Goal: Information Seeking & Learning: Learn about a topic

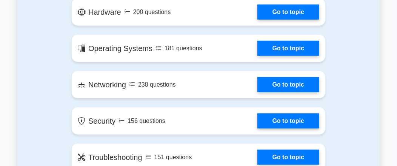
scroll to position [428, 0]
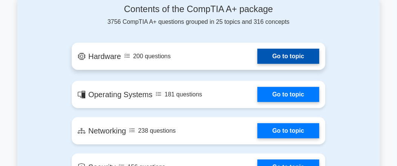
click at [278, 57] on link "Go to topic" at bounding box center [289, 56] width 62 height 15
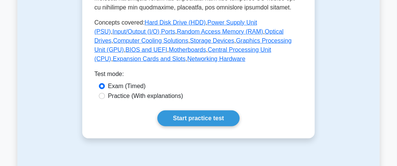
scroll to position [426, 0]
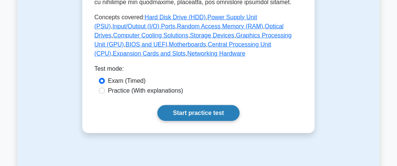
click at [214, 113] on link "Start practice test" at bounding box center [198, 113] width 82 height 16
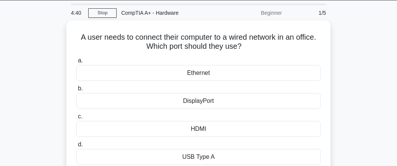
scroll to position [23, 0]
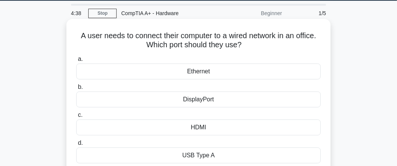
click at [149, 73] on div "Ethernet" at bounding box center [198, 71] width 245 height 16
click at [76, 62] on input "a. Ethernet" at bounding box center [76, 59] width 0 height 5
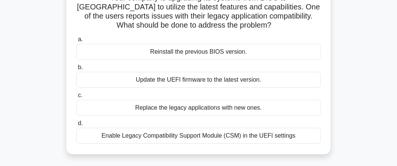
scroll to position [67, 0]
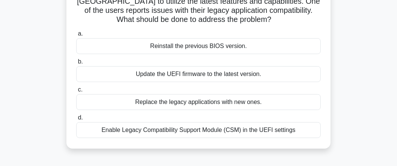
click at [267, 132] on div "Enable Legacy Compatibility Support Module (CSM) in the UEFI settings" at bounding box center [198, 130] width 245 height 16
click at [76, 120] on input "d. Enable Legacy Compatibility Support Module (CSM) in the UEFI settings" at bounding box center [76, 117] width 0 height 5
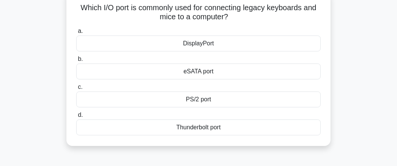
scroll to position [57, 0]
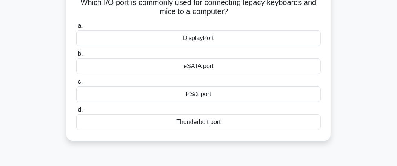
click at [228, 124] on div "Thunderbolt port" at bounding box center [198, 122] width 245 height 16
click at [76, 112] on input "d. Thunderbolt port" at bounding box center [76, 109] width 0 height 5
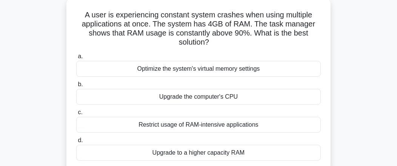
scroll to position [51, 0]
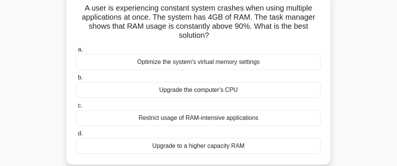
click at [264, 147] on div "Upgrade to a higher capacity RAM" at bounding box center [198, 146] width 245 height 16
click at [76, 136] on input "d. Upgrade to a higher capacity RAM" at bounding box center [76, 133] width 0 height 5
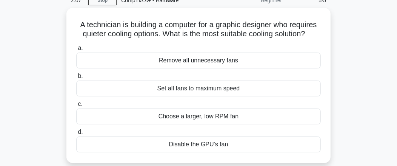
scroll to position [41, 0]
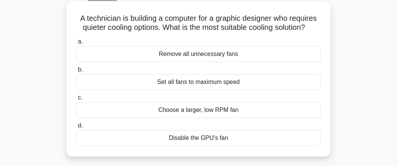
click at [227, 84] on div "Set all fans to maximum speed" at bounding box center [198, 82] width 245 height 16
click at [76, 72] on input "b. Set all fans to maximum speed" at bounding box center [76, 69] width 0 height 5
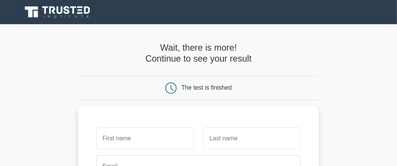
drag, startPoint x: 397, startPoint y: 56, endPoint x: 398, endPoint y: 86, distance: 30.2
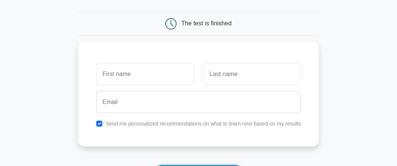
scroll to position [67, 0]
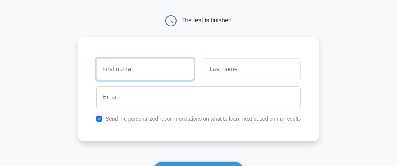
click at [146, 76] on input "text" at bounding box center [145, 69] width 98 height 22
type input "elvis"
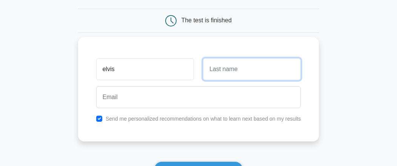
click at [224, 73] on input "text" at bounding box center [252, 69] width 98 height 22
type input "Abilandou"
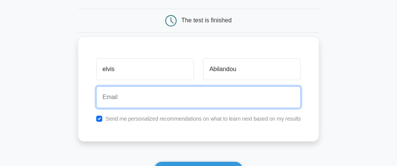
click at [193, 100] on input "email" at bounding box center [198, 97] width 205 height 22
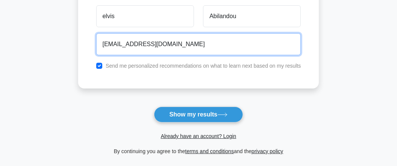
scroll to position [123, 0]
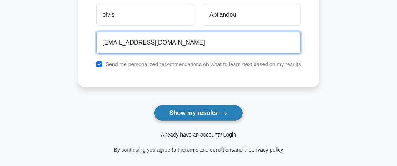
type input "elvis786119577ndifor@gmail.com"
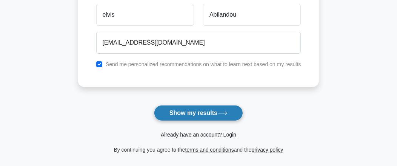
click at [220, 112] on button "Show my results" at bounding box center [198, 113] width 89 height 16
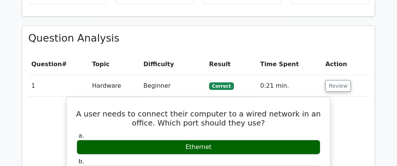
scroll to position [494, 0]
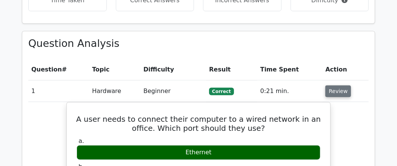
click at [339, 85] on button "Review" at bounding box center [339, 91] width 26 height 12
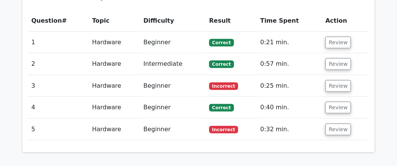
scroll to position [549, 0]
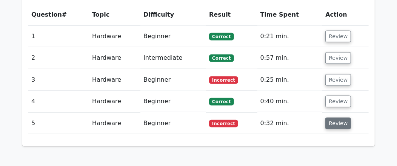
click at [337, 117] on button "Review" at bounding box center [339, 123] width 26 height 12
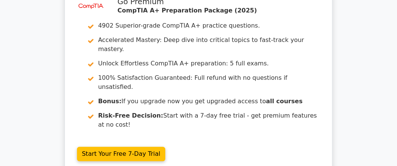
scroll to position [988, 0]
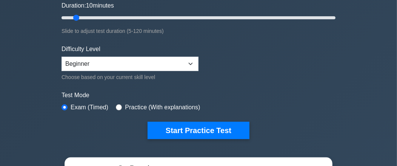
scroll to position [151, 0]
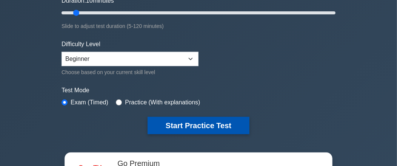
click at [227, 125] on button "Start Practice Test" at bounding box center [199, 125] width 102 height 17
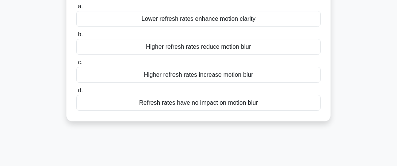
scroll to position [79, 0]
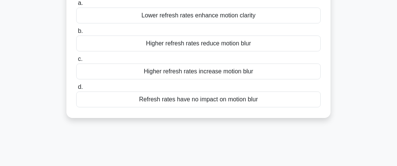
click at [241, 98] on div "Refresh rates have no impact on motion blur" at bounding box center [198, 99] width 245 height 16
click at [76, 90] on input "d. Refresh rates have no impact on motion blur" at bounding box center [76, 87] width 0 height 5
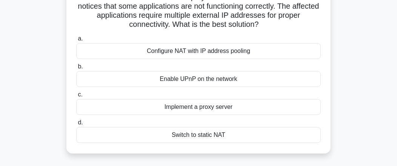
scroll to position [64, 0]
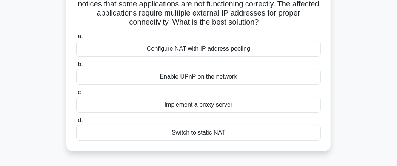
click at [203, 134] on div "Switch to static NAT" at bounding box center [198, 133] width 245 height 16
click at [76, 123] on input "d. Switch to static NAT" at bounding box center [76, 120] width 0 height 5
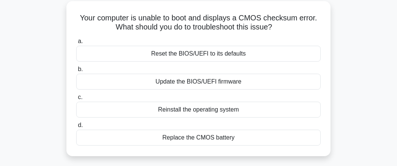
scroll to position [44, 0]
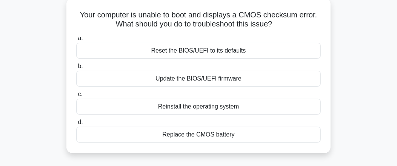
click at [225, 133] on div "Replace the CMOS battery" at bounding box center [198, 135] width 245 height 16
click at [76, 125] on input "d. Replace the CMOS battery" at bounding box center [76, 122] width 0 height 5
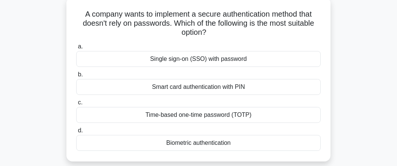
scroll to position [46, 0]
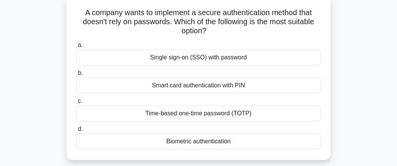
click at [213, 142] on div "Biometric authentication" at bounding box center [198, 141] width 245 height 16
click at [76, 131] on input "d. Biometric authentication" at bounding box center [76, 129] width 0 height 5
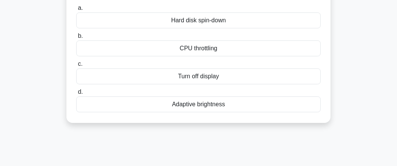
scroll to position [77, 0]
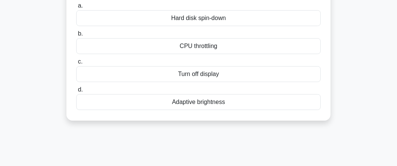
click at [216, 82] on div "Turn off display" at bounding box center [198, 74] width 245 height 16
click at [76, 64] on input "c. Turn off display" at bounding box center [76, 61] width 0 height 5
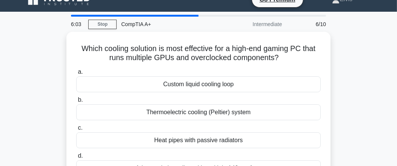
scroll to position [11, 0]
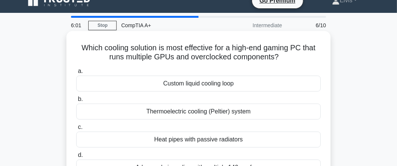
click at [211, 85] on div "Custom liquid cooling loop" at bounding box center [198, 84] width 245 height 16
click at [76, 74] on input "a. Custom liquid cooling loop" at bounding box center [76, 71] width 0 height 5
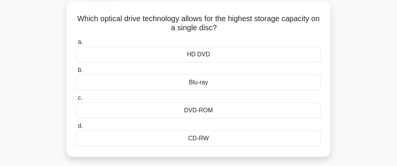
scroll to position [43, 0]
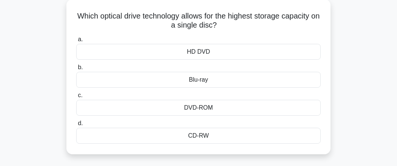
click at [243, 111] on div "DVD-ROM" at bounding box center [198, 108] width 245 height 16
click at [76, 98] on input "c. DVD-ROM" at bounding box center [76, 95] width 0 height 5
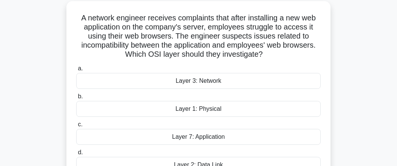
scroll to position [1, 0]
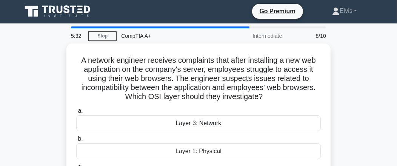
click at [243, 111] on div "a. Layer 3: Network b. Layer 1: Physical c. d." at bounding box center [199, 161] width 254 height 112
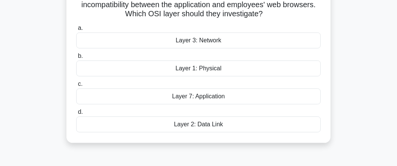
scroll to position [84, 0]
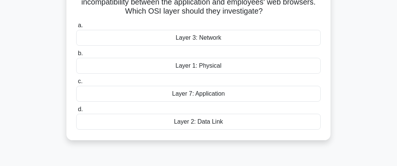
click at [197, 93] on div "Layer 7: Application" at bounding box center [198, 94] width 245 height 16
click at [76, 84] on input "c. Layer 7: Application" at bounding box center [76, 81] width 0 height 5
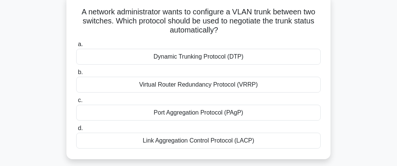
scroll to position [50, 0]
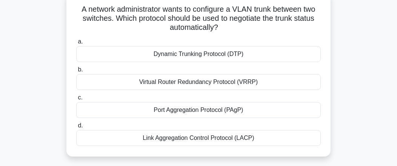
click at [212, 131] on div "Link Aggregation Control Protocol (LACP)" at bounding box center [198, 138] width 245 height 16
click at [76, 128] on input "d. Link Aggregation Control Protocol (LACP)" at bounding box center [76, 125] width 0 height 5
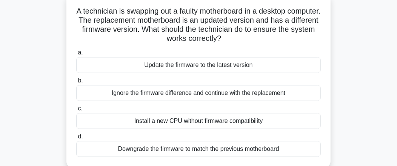
scroll to position [52, 0]
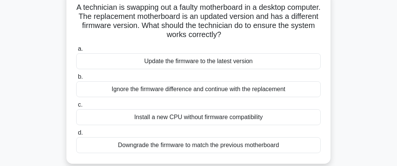
click at [273, 117] on div "Install a new CPU without firmware compatibility" at bounding box center [198, 117] width 245 height 16
click at [76, 107] on input "c. Install a new CPU without firmware compatibility" at bounding box center [76, 104] width 0 height 5
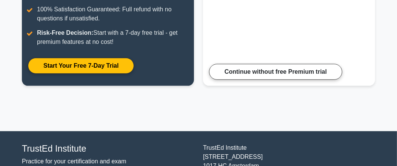
scroll to position [193, 0]
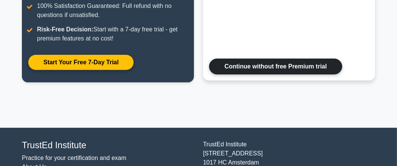
click at [284, 67] on link "Continue without free Premium trial" at bounding box center [275, 67] width 133 height 16
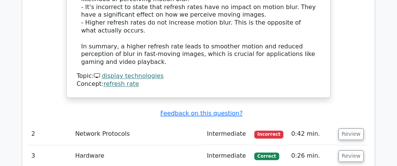
scroll to position [954, 0]
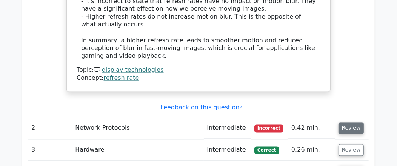
click at [354, 122] on button "Review" at bounding box center [352, 128] width 26 height 12
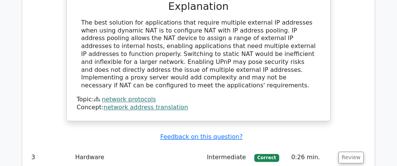
scroll to position [1278, 0]
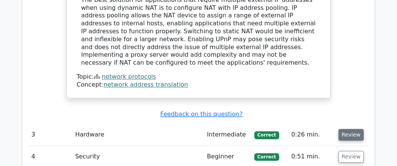
click at [350, 129] on button "Review" at bounding box center [352, 135] width 26 height 12
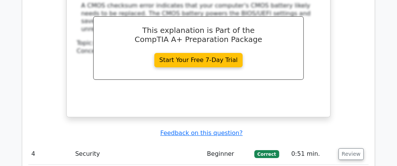
scroll to position [1608, 0]
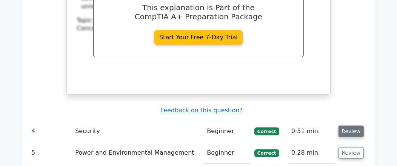
click at [349, 125] on button "Review" at bounding box center [352, 131] width 26 height 12
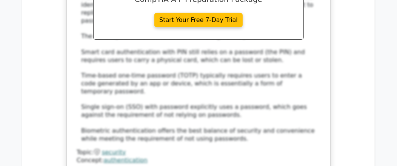
scroll to position [1976, 0]
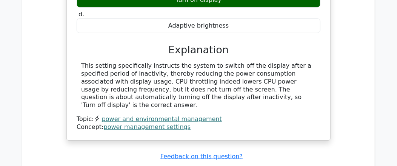
scroll to position [2297, 0]
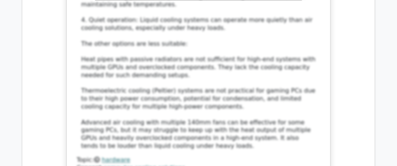
scroll to position [2727, 0]
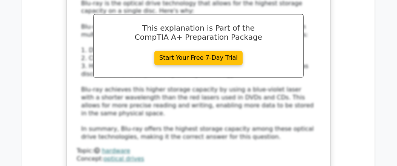
scroll to position [3130, 0]
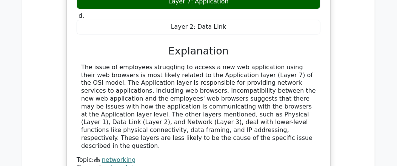
scroll to position [3473, 0]
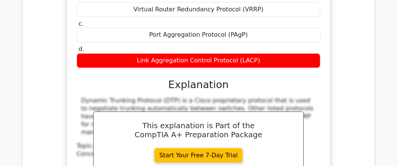
scroll to position [3790, 0]
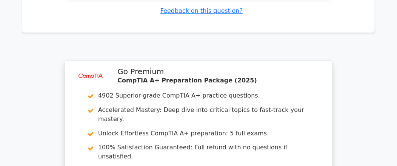
scroll to position [4411, 0]
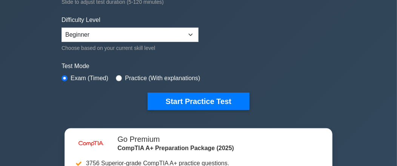
scroll to position [181, 0]
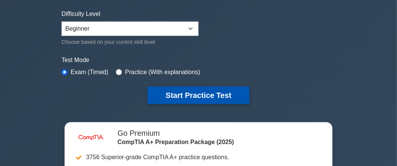
click at [212, 97] on button "Start Practice Test" at bounding box center [199, 94] width 102 height 17
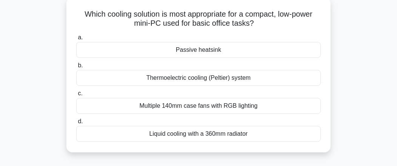
scroll to position [51, 0]
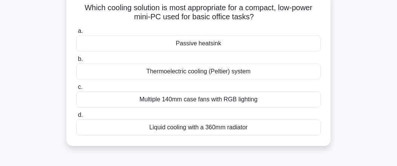
click at [227, 127] on div "Liquid cooling with a 360mm radiator" at bounding box center [198, 127] width 245 height 16
click at [76, 117] on input "d. Liquid cooling with a 360mm radiator" at bounding box center [76, 115] width 0 height 5
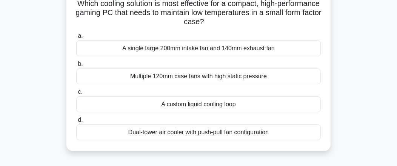
scroll to position [60, 0]
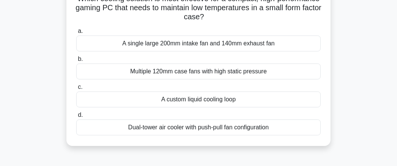
click at [235, 125] on div "Dual-tower air cooler with push-pull fan configuration" at bounding box center [198, 127] width 245 height 16
click at [76, 117] on input "d. Dual-tower air cooler with push-pull fan configuration" at bounding box center [76, 115] width 0 height 5
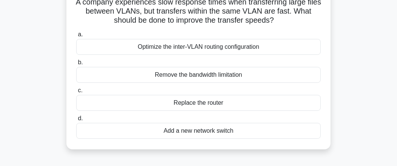
scroll to position [62, 0]
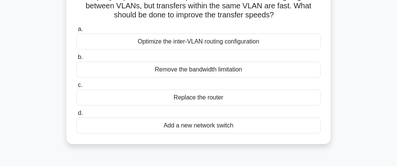
click at [221, 127] on div "Add a new network switch" at bounding box center [198, 125] width 245 height 16
click at [76, 116] on input "d. Add a new network switch" at bounding box center [76, 113] width 0 height 5
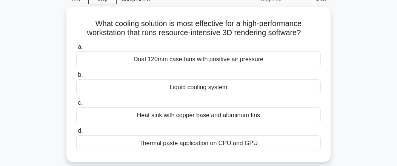
scroll to position [33, 0]
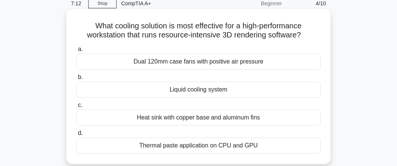
click at [252, 118] on div "Heat sink with copper base and aluminum fins" at bounding box center [198, 118] width 245 height 16
click at [76, 108] on input "c. Heat sink with copper base and aluminum fins" at bounding box center [76, 105] width 0 height 5
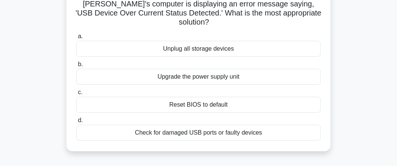
scroll to position [57, 0]
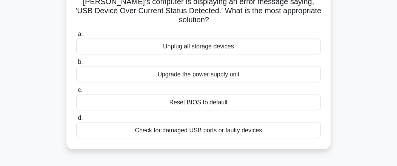
click at [248, 122] on div "Check for damaged USB ports or faulty devices" at bounding box center [198, 130] width 245 height 16
click at [76, 120] on input "d. Check for damaged USB ports or faulty devices" at bounding box center [76, 118] width 0 height 5
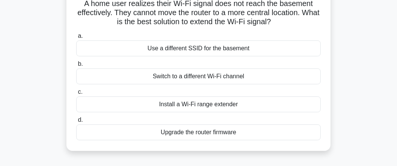
scroll to position [60, 0]
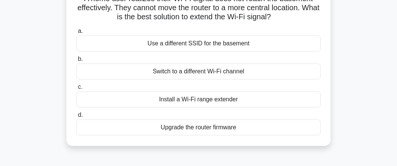
click at [232, 98] on div "Install a Wi-Fi range extender" at bounding box center [198, 99] width 245 height 16
click at [76, 90] on input "c. Install a Wi-Fi range extender" at bounding box center [76, 87] width 0 height 5
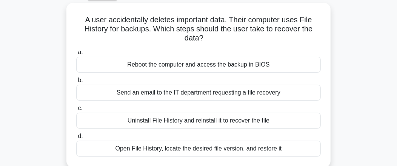
scroll to position [48, 0]
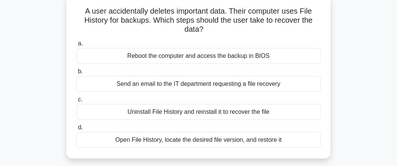
click at [280, 140] on div "Open File History, locate the desired file version, and restore it" at bounding box center [198, 140] width 245 height 16
click at [76, 130] on input "d. Open File History, locate the desired file version, and restore it" at bounding box center [76, 127] width 0 height 5
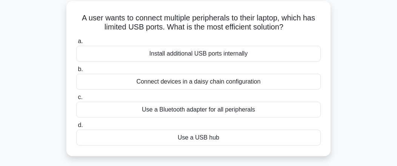
scroll to position [48, 0]
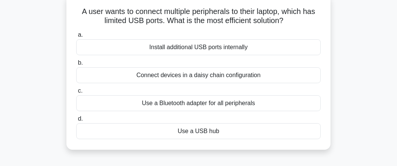
click at [236, 133] on div "Use a USB hub" at bounding box center [198, 131] width 245 height 16
click at [76, 121] on input "d. Use a USB hub" at bounding box center [76, 118] width 0 height 5
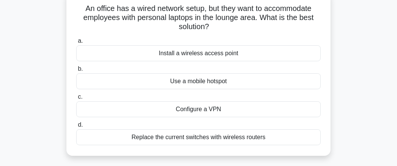
scroll to position [57, 0]
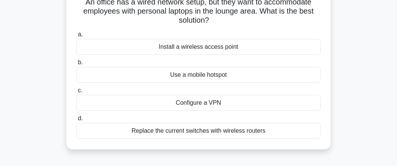
click at [236, 76] on div "Use a mobile hotspot" at bounding box center [198, 75] width 245 height 16
click at [76, 65] on input "b. Use a mobile hotspot" at bounding box center [76, 62] width 0 height 5
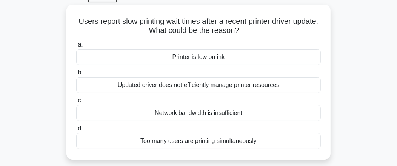
scroll to position [42, 0]
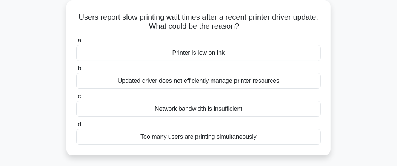
click at [280, 81] on div "Updated driver does not efficiently manage printer resources" at bounding box center [198, 81] width 245 height 16
click at [76, 71] on input "b. Updated driver does not efficiently manage printer resources" at bounding box center [76, 68] width 0 height 5
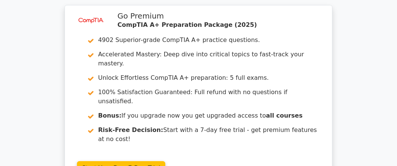
scroll to position [1332, 0]
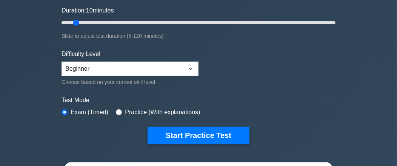
scroll to position [156, 0]
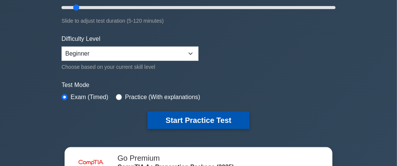
click at [230, 120] on button "Start Practice Test" at bounding box center [199, 119] width 102 height 17
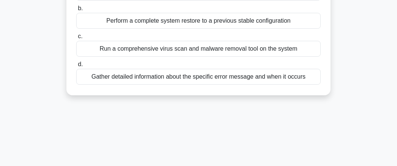
scroll to position [116, 0]
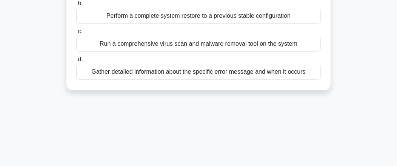
click at [200, 70] on div "Gather detailed information about the specific error message and when it occurs" at bounding box center [198, 72] width 245 height 16
click at [76, 62] on input "d. Gather detailed information about the specific error message and when it occ…" at bounding box center [76, 59] width 0 height 5
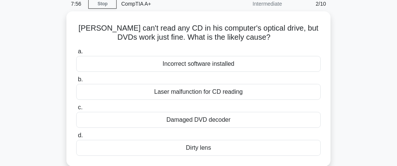
scroll to position [31, 0]
click at [198, 147] on div "Dirty lens" at bounding box center [198, 148] width 245 height 16
click at [76, 138] on input "d. Dirty lens" at bounding box center [76, 135] width 0 height 5
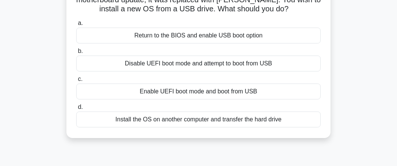
scroll to position [71, 0]
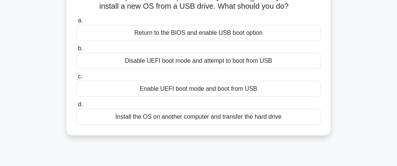
click at [237, 90] on div "Enable UEFI boot mode and boot from USB" at bounding box center [198, 89] width 245 height 16
click at [76, 79] on input "c. Enable UEFI boot mode and boot from USB" at bounding box center [76, 76] width 0 height 5
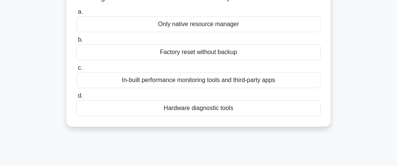
scroll to position [82, 0]
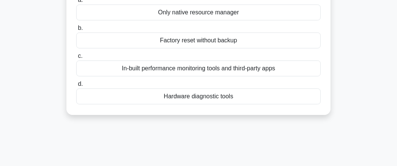
click at [191, 93] on div "Hardware diagnostic tools" at bounding box center [198, 96] width 245 height 16
click at [76, 86] on input "d. Hardware diagnostic tools" at bounding box center [76, 84] width 0 height 5
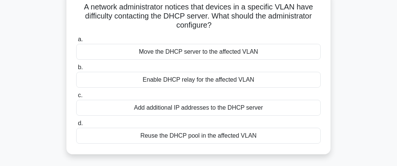
scroll to position [55, 0]
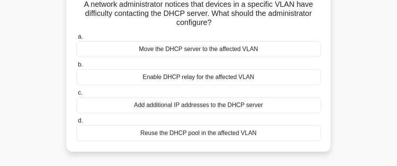
click at [242, 79] on div "Enable DHCP relay for the affected VLAN" at bounding box center [198, 77] width 245 height 16
click at [76, 67] on input "b. Enable DHCP relay for the affected VLAN" at bounding box center [76, 64] width 0 height 5
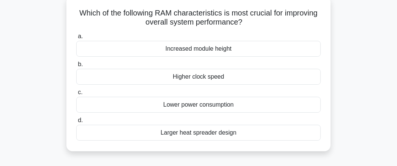
scroll to position [49, 0]
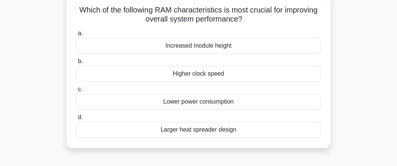
click at [214, 73] on div "Higher clock speed" at bounding box center [198, 74] width 245 height 16
click at [76, 64] on input "b. Higher clock speed" at bounding box center [76, 61] width 0 height 5
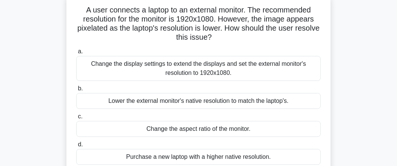
click at [256, 68] on div "Change the display settings to extend the displays and set the external monitor…" at bounding box center [198, 68] width 245 height 25
click at [76, 54] on input "a. Change the display settings to extend the displays and set the external moni…" at bounding box center [76, 51] width 0 height 5
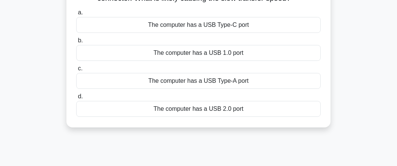
scroll to position [86, 0]
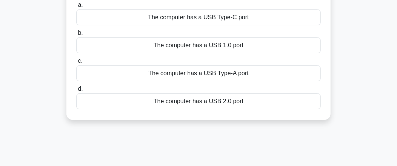
click at [213, 44] on div "The computer has a USB 1.0 port" at bounding box center [198, 45] width 245 height 16
click at [76, 36] on input "b. The computer has a USB 1.0 port" at bounding box center [76, 33] width 0 height 5
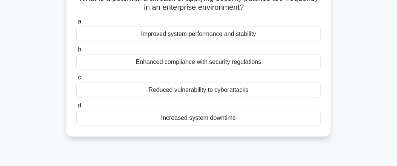
scroll to position [65, 0]
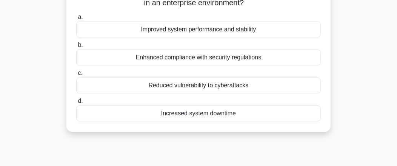
click at [218, 59] on div "Enhanced compliance with security regulations" at bounding box center [198, 57] width 245 height 16
click at [76, 48] on input "b. Enhanced compliance with security regulations" at bounding box center [76, 45] width 0 height 5
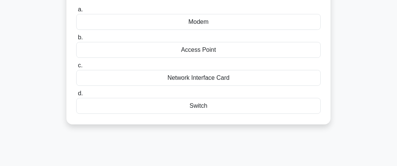
scroll to position [89, 0]
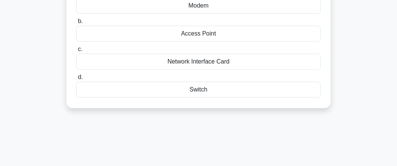
click at [224, 88] on div "Switch" at bounding box center [198, 90] width 245 height 16
click at [76, 80] on input "d. Switch" at bounding box center [76, 77] width 0 height 5
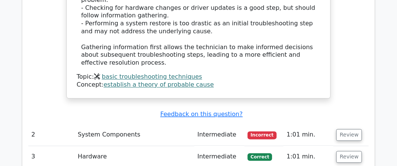
scroll to position [991, 0]
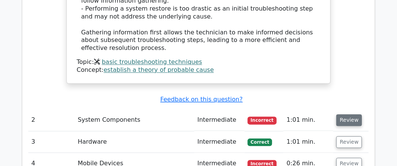
click at [347, 114] on button "Review" at bounding box center [350, 120] width 26 height 12
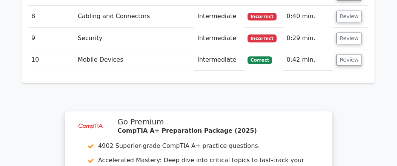
scroll to position [1642, 0]
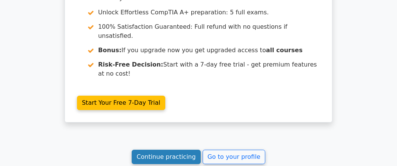
click at [174, 150] on link "Continue practicing" at bounding box center [166, 157] width 69 height 14
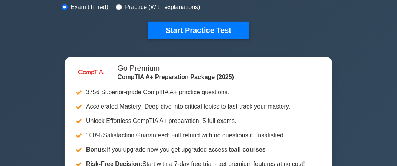
scroll to position [242, 0]
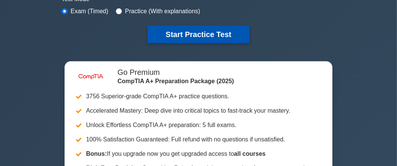
click at [209, 36] on button "Start Practice Test" at bounding box center [199, 34] width 102 height 17
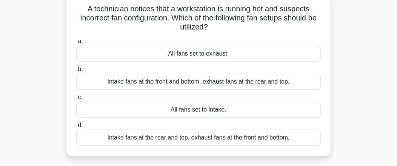
scroll to position [51, 0]
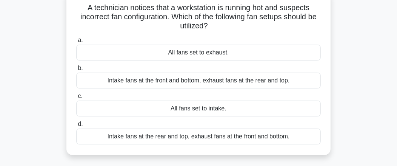
click at [209, 85] on div "Intake fans at the front and bottom, exhaust fans at the rear and top." at bounding box center [198, 81] width 245 height 16
click at [76, 71] on input "b. Intake fans at the front and bottom, exhaust fans at the rear and top." at bounding box center [76, 68] width 0 height 5
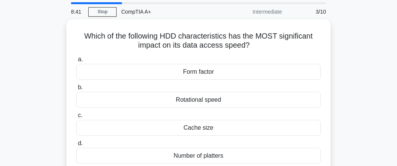
scroll to position [24, 0]
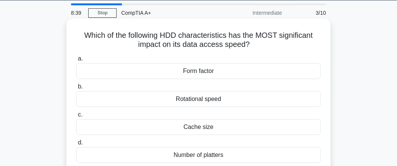
click at [206, 100] on div "Rotational speed" at bounding box center [198, 99] width 245 height 16
click at [76, 89] on input "b. Rotational speed" at bounding box center [76, 86] width 0 height 5
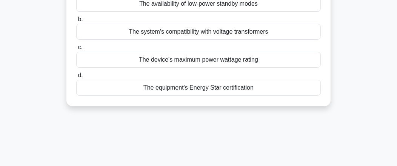
scroll to position [111, 0]
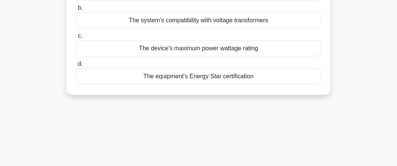
click at [210, 76] on div "The equipment's Energy Star certification" at bounding box center [198, 76] width 245 height 16
click at [76, 66] on input "d. The equipment's Energy Star certification" at bounding box center [76, 64] width 0 height 5
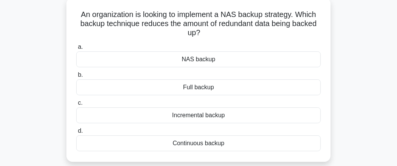
scroll to position [53, 0]
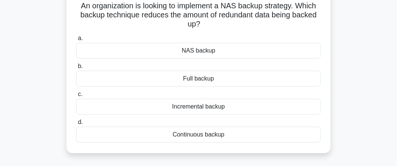
click at [204, 50] on div "NAS backup" at bounding box center [198, 51] width 245 height 16
click at [76, 41] on input "a. NAS backup" at bounding box center [76, 38] width 0 height 5
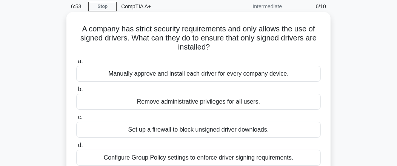
scroll to position [45, 0]
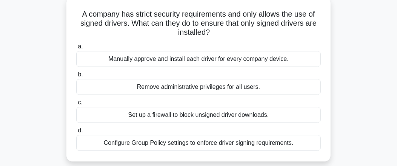
click at [249, 116] on div "Set up a firewall to block unsigned driver downloads." at bounding box center [198, 115] width 245 height 16
click at [76, 105] on input "c. Set up a firewall to block unsigned driver downloads." at bounding box center [76, 102] width 0 height 5
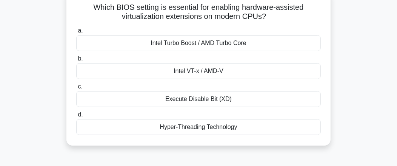
scroll to position [60, 0]
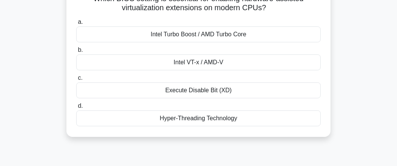
click at [218, 33] on div "Intel Turbo Boost / AMD Turbo Core" at bounding box center [198, 34] width 245 height 16
click at [76, 25] on input "a. Intel Turbo Boost / AMD Turbo Core" at bounding box center [76, 22] width 0 height 5
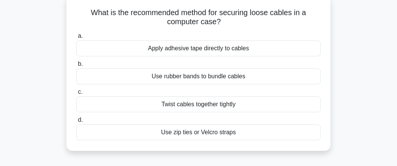
scroll to position [51, 0]
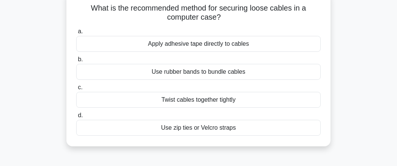
click at [239, 130] on div "Use zip ties or Velcro straps" at bounding box center [198, 128] width 245 height 16
click at [76, 118] on input "d. Use zip ties or Velcro straps" at bounding box center [76, 115] width 0 height 5
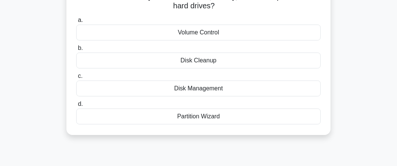
scroll to position [65, 0]
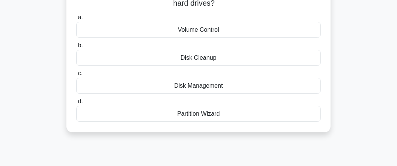
click at [245, 89] on div "Disk Management" at bounding box center [198, 86] width 245 height 16
click at [76, 76] on input "c. Disk Management" at bounding box center [76, 73] width 0 height 5
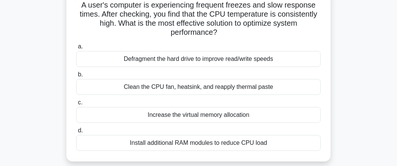
scroll to position [57, 0]
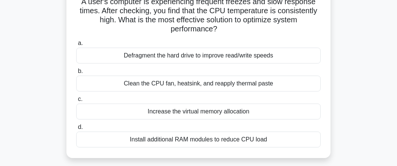
click at [246, 83] on div "Clean the CPU fan, heatsink, and reapply thermal paste" at bounding box center [198, 84] width 245 height 16
click at [76, 74] on input "b. Clean the CPU fan, heatsink, and reapply thermal paste" at bounding box center [76, 71] width 0 height 5
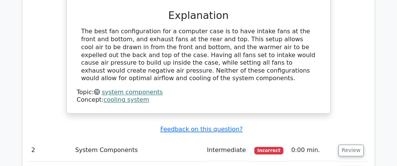
scroll to position [835, 0]
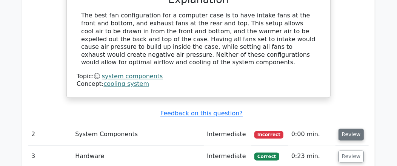
click at [347, 129] on button "Review" at bounding box center [352, 135] width 26 height 12
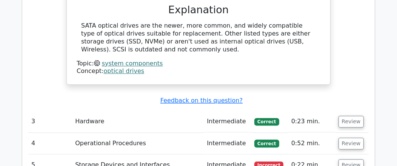
scroll to position [1149, 0]
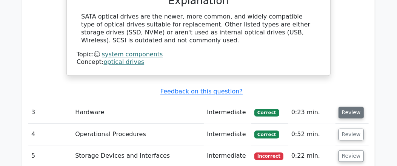
click at [350, 107] on button "Review" at bounding box center [352, 113] width 26 height 12
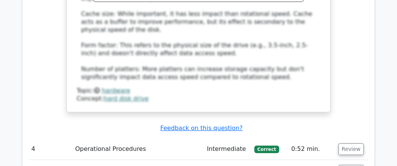
scroll to position [1519, 0]
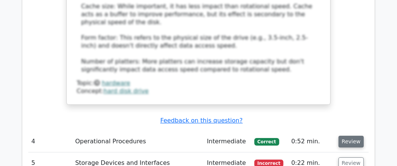
click at [347, 136] on button "Review" at bounding box center [352, 142] width 26 height 12
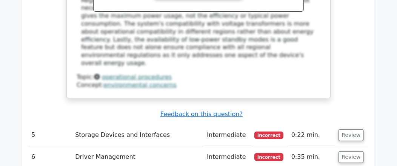
scroll to position [1916, 0]
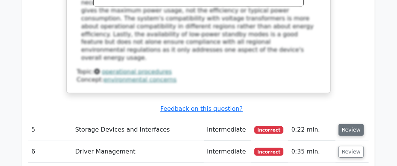
click at [350, 124] on button "Review" at bounding box center [352, 130] width 26 height 12
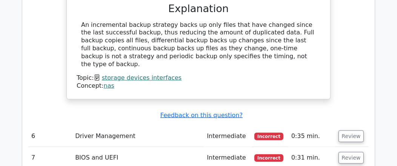
scroll to position [2228, 0]
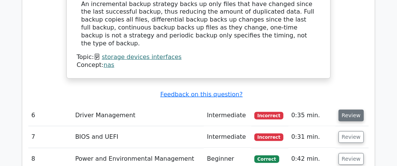
click at [347, 110] on button "Review" at bounding box center [352, 116] width 26 height 12
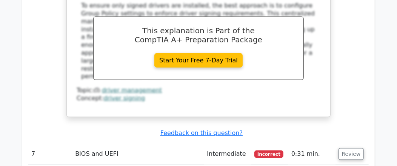
scroll to position [2564, 0]
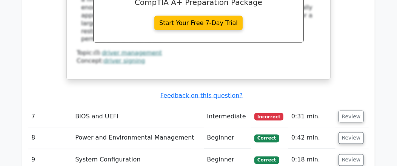
drag, startPoint x: 352, startPoint y: 39, endPoint x: 377, endPoint y: 49, distance: 27.4
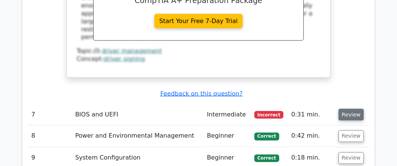
click at [347, 109] on button "Review" at bounding box center [352, 115] width 26 height 12
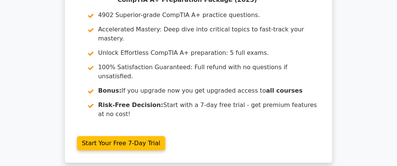
scroll to position [0, 0]
